Goal: Transaction & Acquisition: Purchase product/service

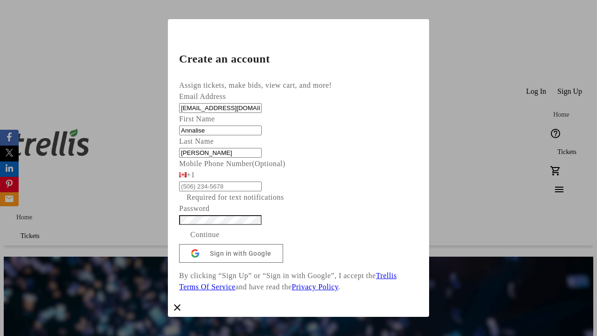
click at [220, 240] on span "Continue" at bounding box center [204, 234] width 29 height 11
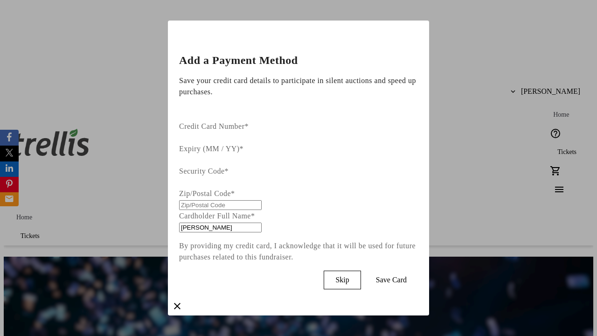
click at [349, 276] on span "Skip" at bounding box center [342, 280] width 14 height 8
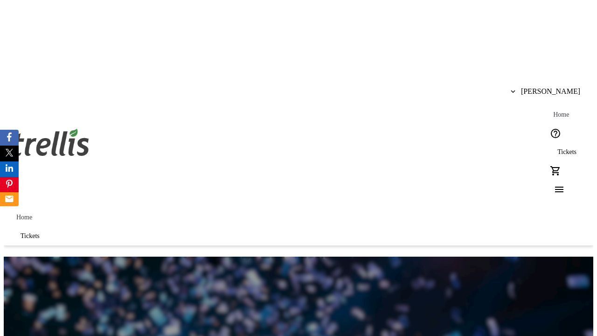
click at [557, 148] on span "Tickets" at bounding box center [566, 151] width 19 height 7
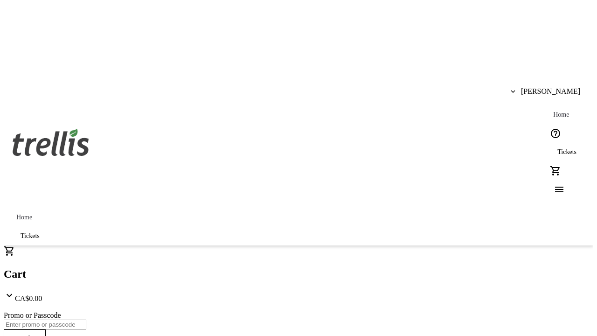
type input "1"
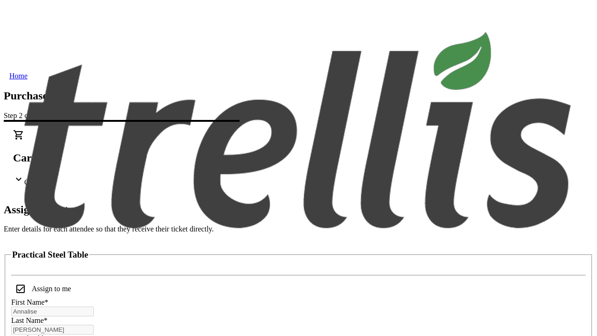
scroll to position [56, 0]
